Goal: Transaction & Acquisition: Purchase product/service

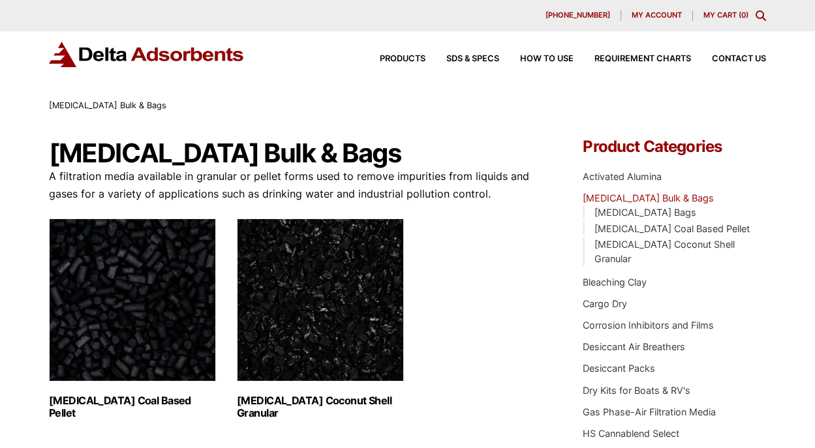
scroll to position [226, 0]
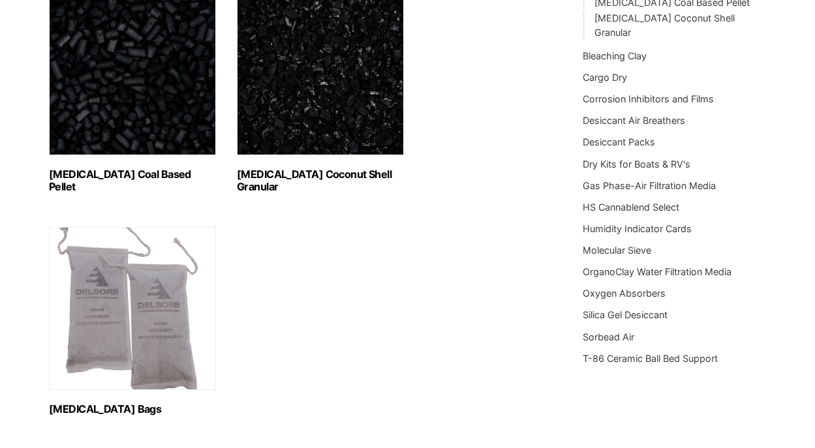
click at [134, 320] on img "Visit product category Activated Carbon Bags" at bounding box center [132, 308] width 167 height 163
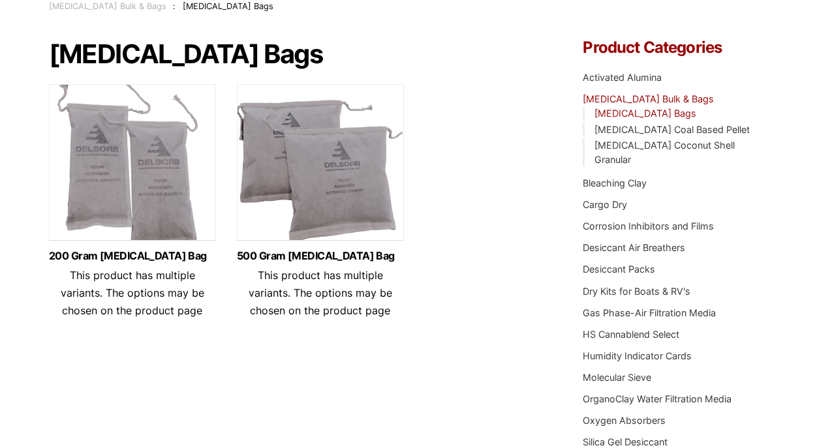
scroll to position [114, 0]
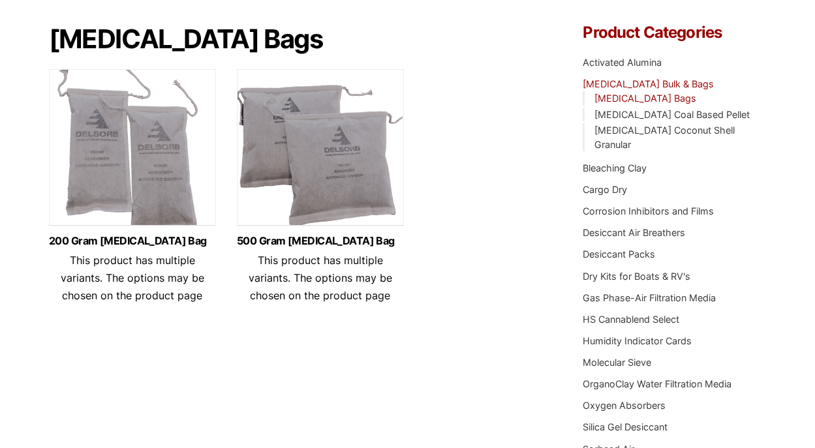
click at [341, 177] on img at bounding box center [320, 150] width 167 height 163
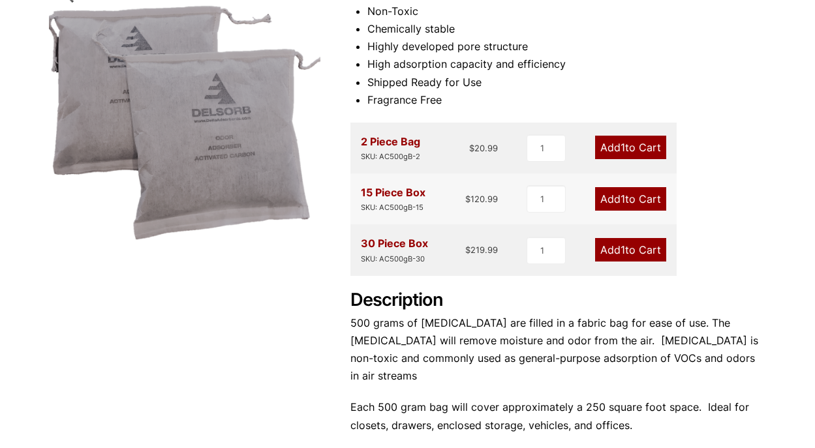
scroll to position [215, 0]
click at [629, 242] on link "Add 1 to Cart" at bounding box center [630, 249] width 71 height 23
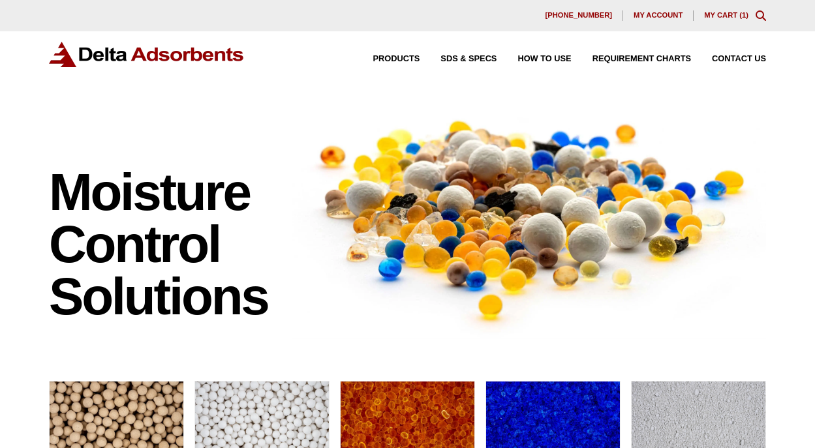
click at [731, 17] on link "My Cart ( 1 )" at bounding box center [726, 15] width 44 height 8
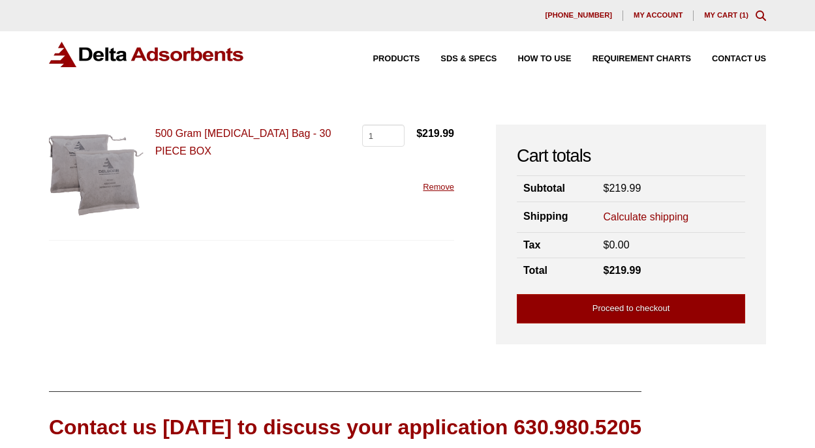
click at [746, 52] on div "Products SDS & SPECS How to Use Requirement Charts Contact Us" at bounding box center [559, 59] width 425 height 19
click at [746, 59] on span "Contact Us" at bounding box center [739, 59] width 54 height 8
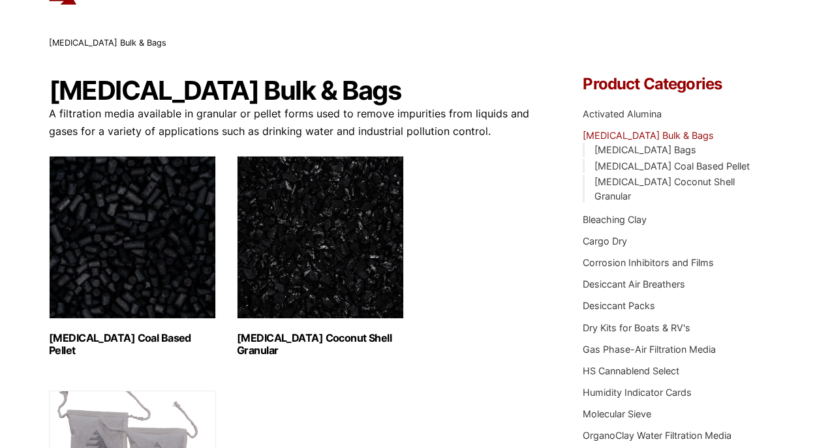
scroll to position [67, 0]
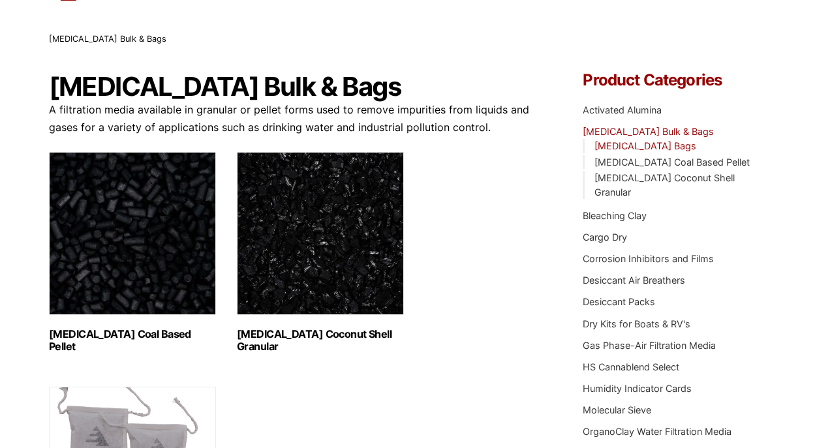
click at [662, 140] on link "[MEDICAL_DATA] Bags" at bounding box center [645, 145] width 102 height 11
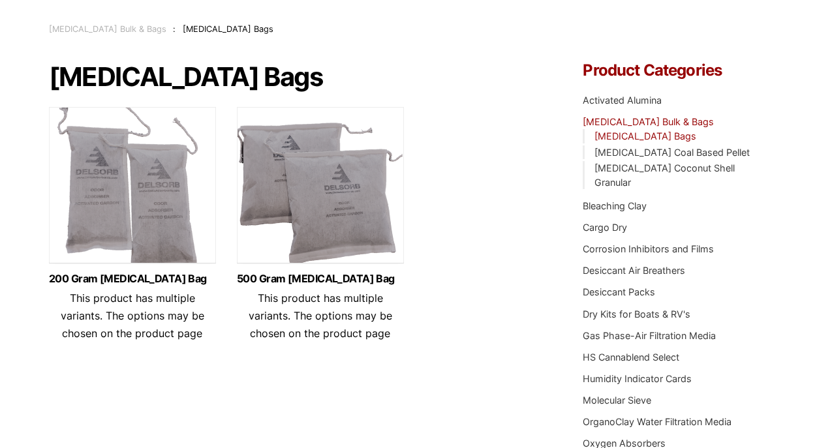
scroll to position [78, 0]
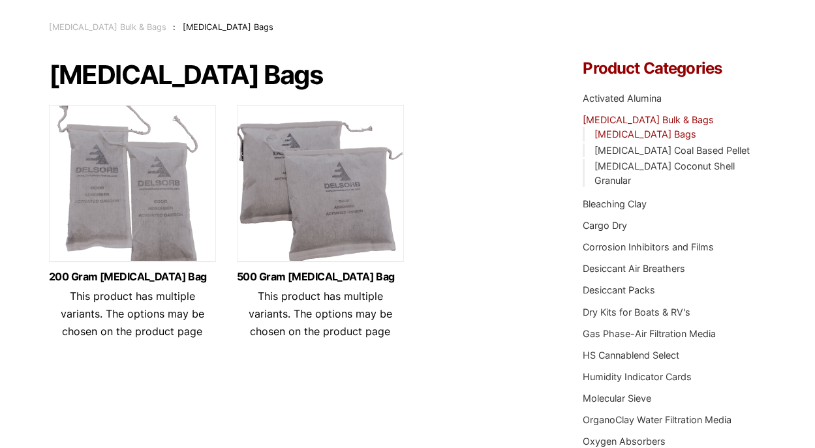
click at [343, 237] on img at bounding box center [320, 186] width 167 height 163
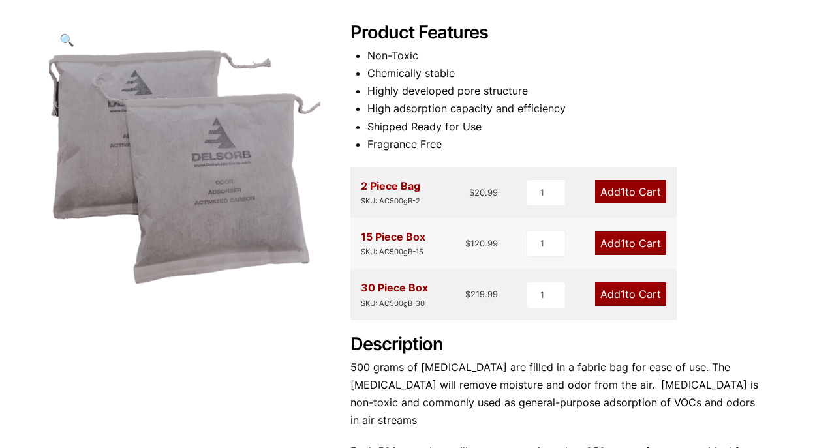
scroll to position [172, 0]
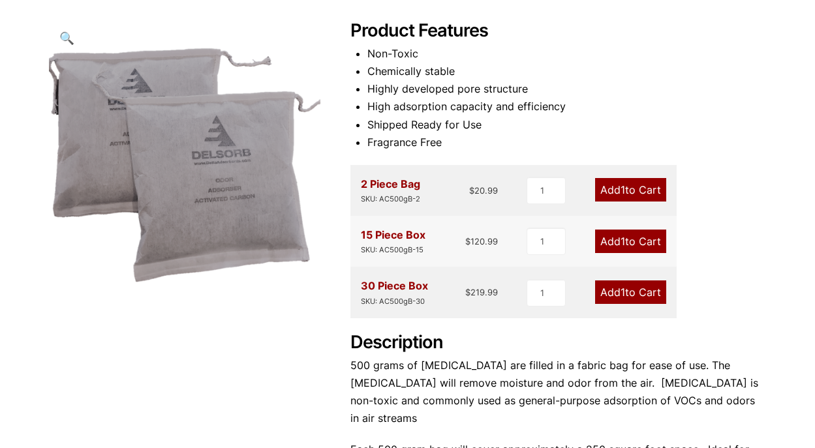
click at [622, 292] on span "1" at bounding box center [622, 292] width 5 height 13
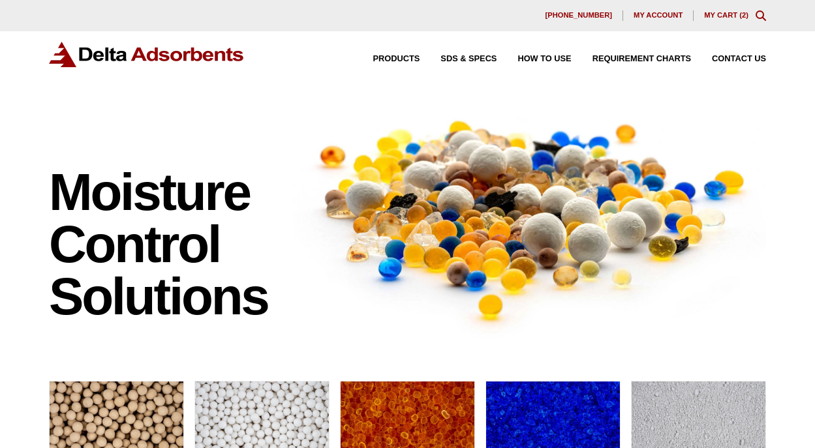
click at [738, 16] on link "My Cart ( 2 )" at bounding box center [726, 15] width 44 height 8
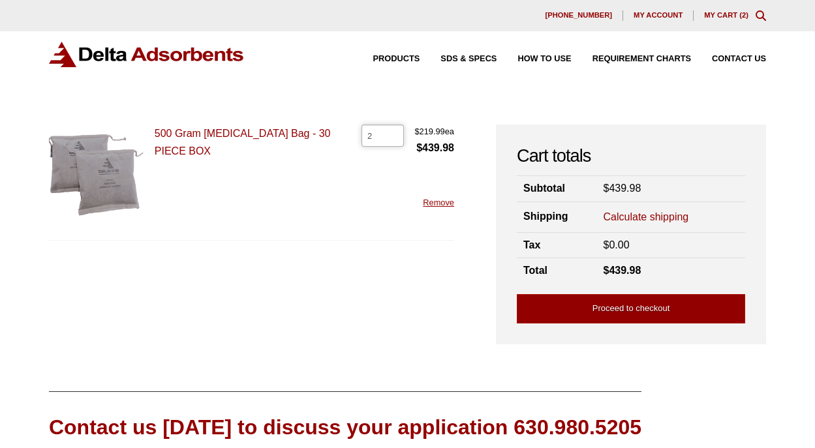
type input "1"
click at [391, 139] on input "1" at bounding box center [382, 136] width 42 height 22
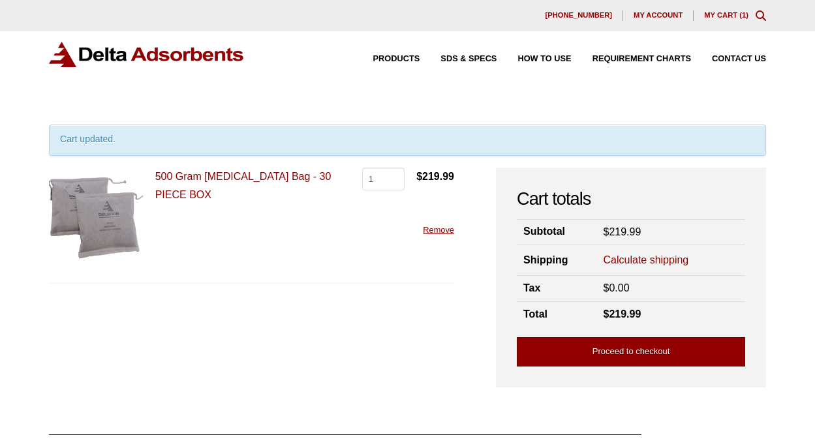
click at [639, 346] on link "Proceed to checkout" at bounding box center [631, 351] width 228 height 29
click at [637, 255] on link "Calculate shipping" at bounding box center [645, 260] width 85 height 14
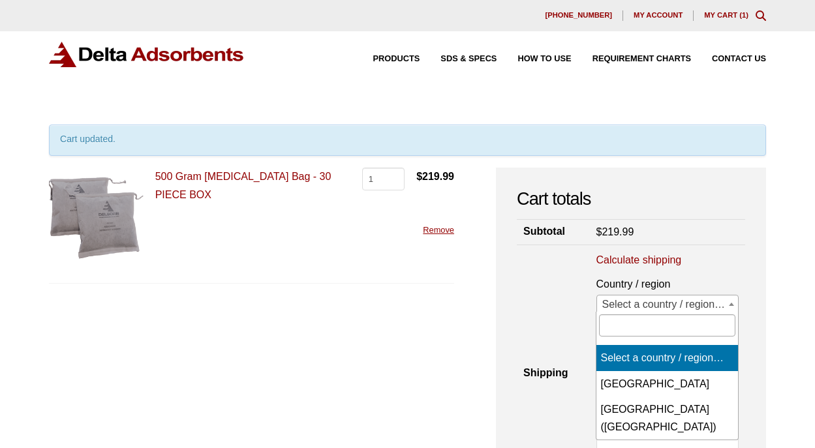
click at [681, 304] on span "Select a country / region…" at bounding box center [668, 305] width 142 height 18
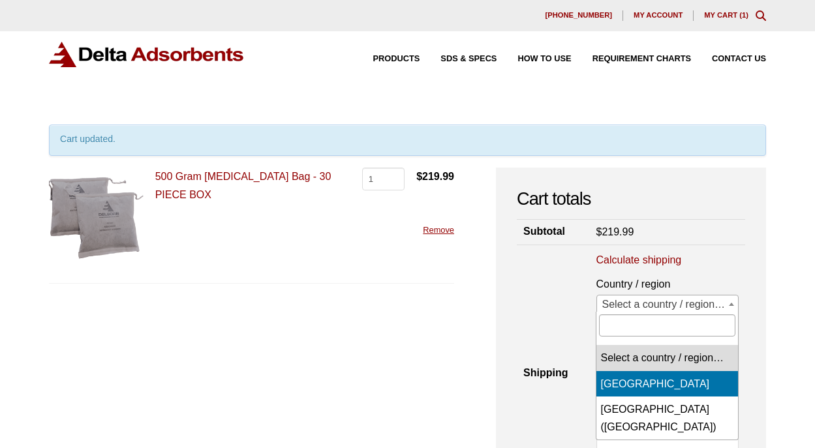
select select "CA"
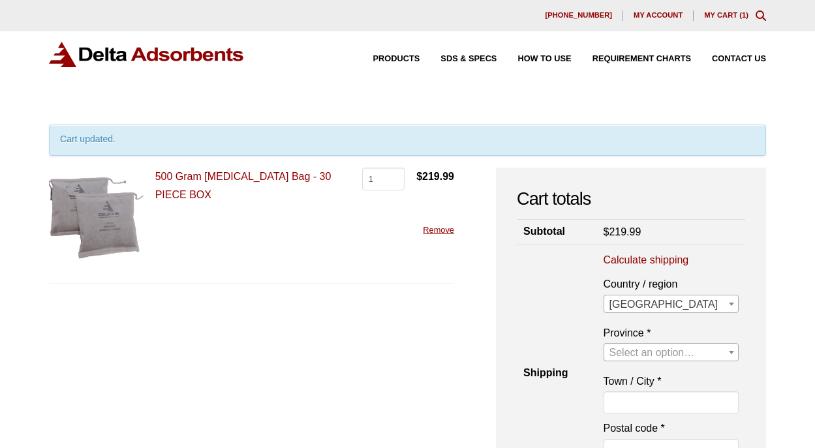
click at [688, 354] on span "Select an option…" at bounding box center [651, 352] width 85 height 11
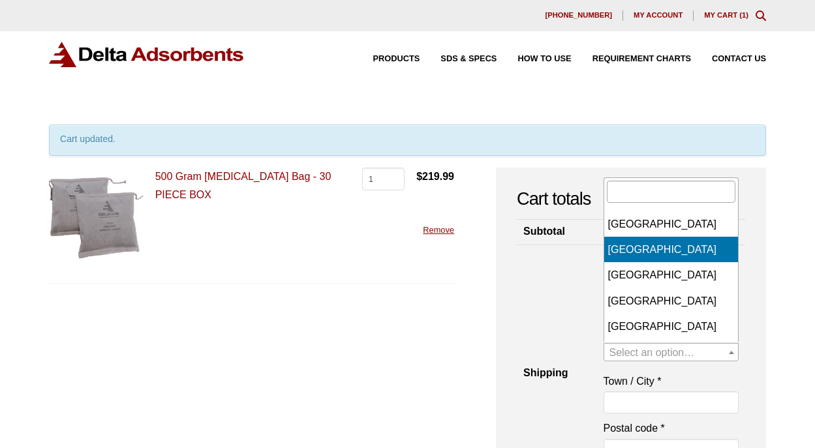
select select "BC"
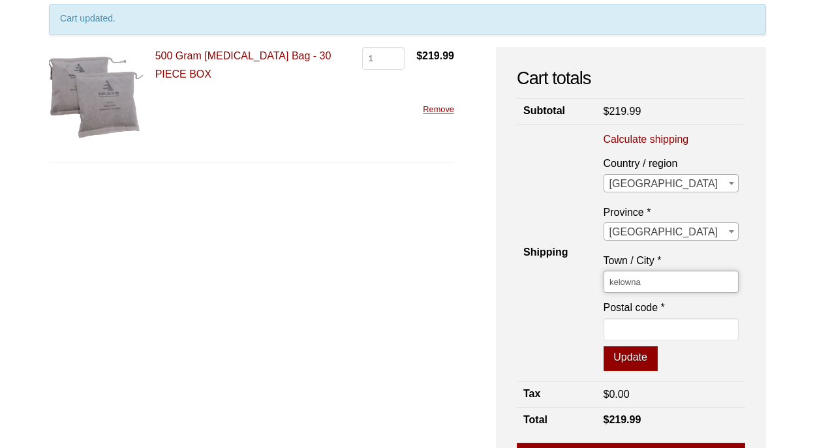
scroll to position [121, 0]
type input "kelowna"
type input "v1w4g6"
click at [641, 347] on button "Update" at bounding box center [630, 358] width 54 height 25
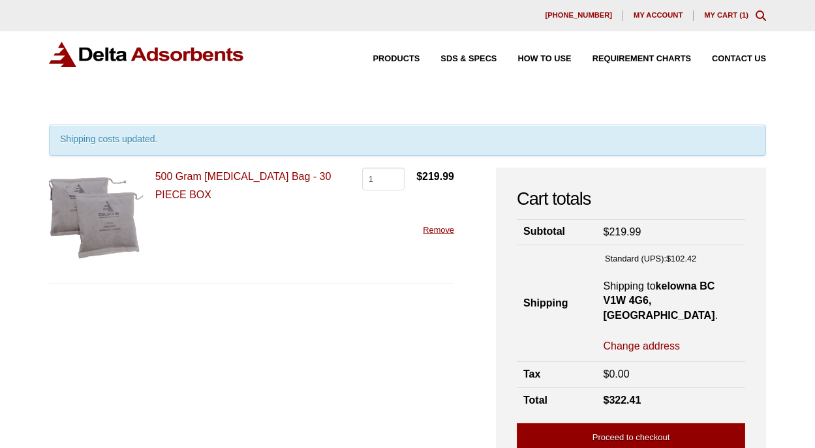
scroll to position [0, 0]
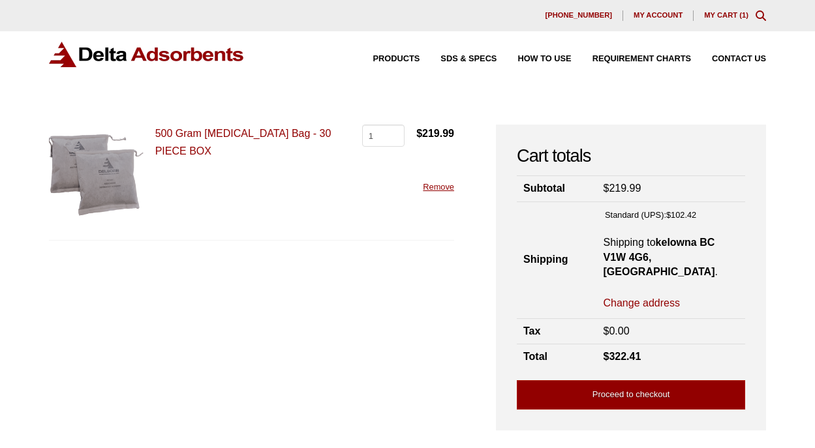
click at [159, 130] on link "500 Gram Activated Carbon Bag - 30 PIECE BOX" at bounding box center [243, 142] width 176 height 29
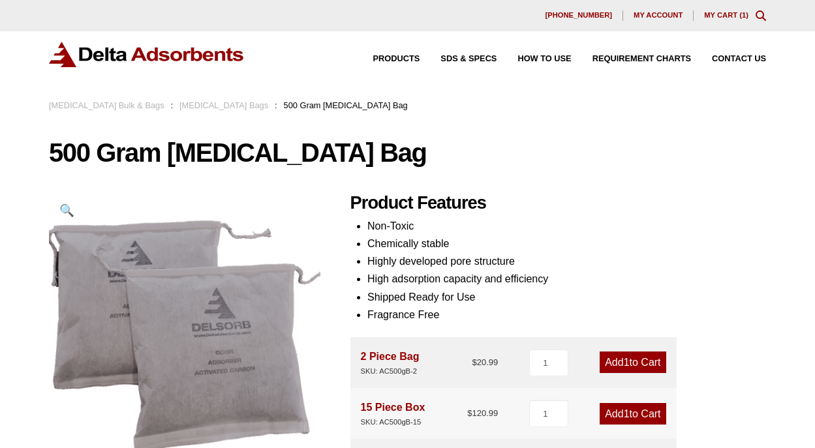
drag, startPoint x: 52, startPoint y: 142, endPoint x: 488, endPoint y: 153, distance: 435.9
click at [488, 153] on h1 "500 Gram [MEDICAL_DATA] Bag" at bounding box center [407, 152] width 717 height 27
copy h1 "500 Gram [MEDICAL_DATA] Bag"
